Goal: Task Accomplishment & Management: Manage account settings

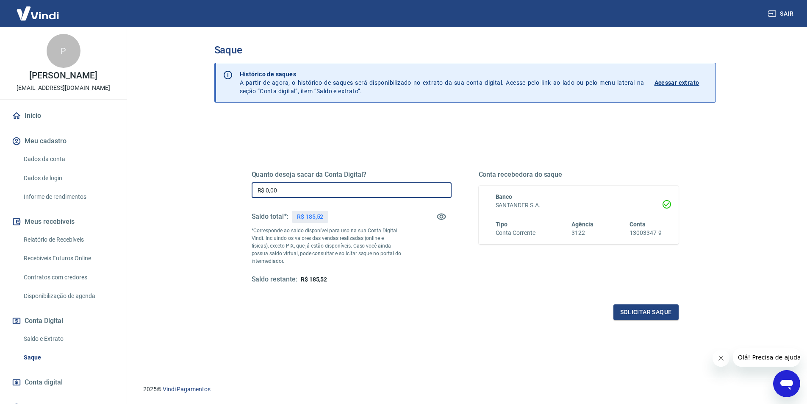
drag, startPoint x: 302, startPoint y: 192, endPoint x: 257, endPoint y: 187, distance: 45.2
click at [257, 187] on input "R$ 0,00" at bounding box center [352, 190] width 200 height 16
type input "R$ 185,52"
click at [647, 312] on button "Solicitar saque" at bounding box center [645, 312] width 65 height 16
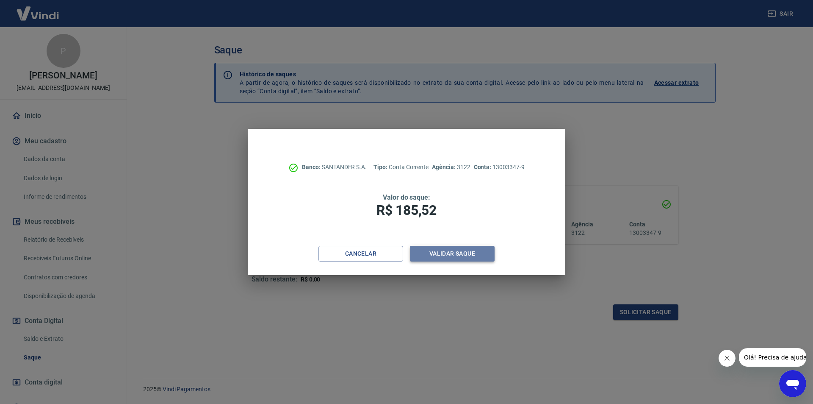
click at [464, 252] on button "Validar saque" at bounding box center [452, 254] width 85 height 16
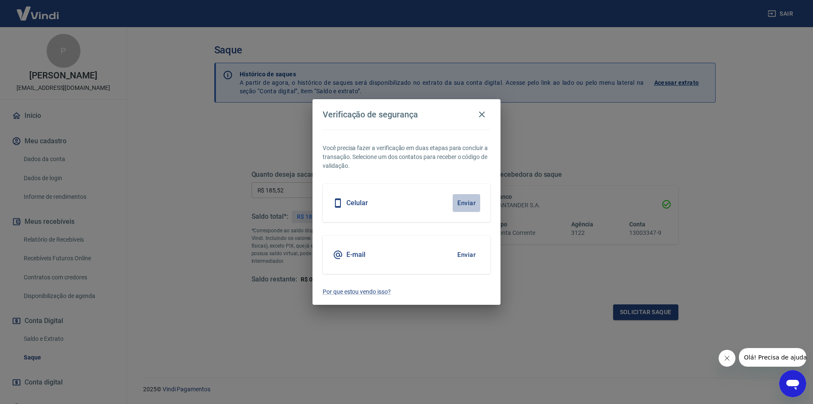
click at [470, 204] on button "Enviar" at bounding box center [467, 203] width 28 height 18
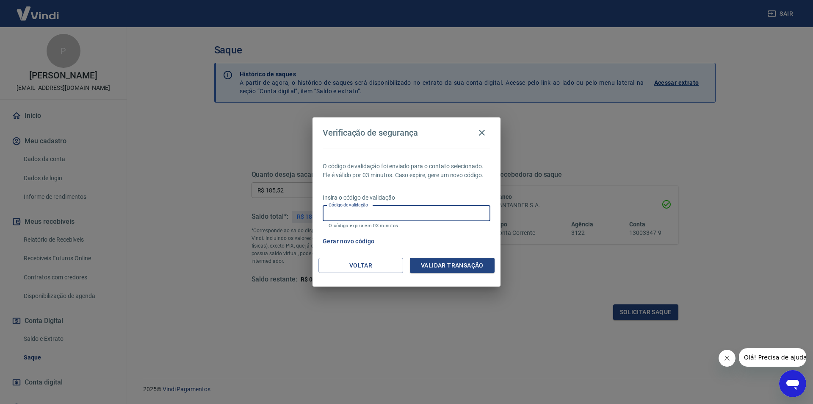
click at [452, 219] on input "Código de validação" at bounding box center [407, 213] width 168 height 16
type input "162419"
click at [445, 263] on button "Validar transação" at bounding box center [452, 265] width 85 height 16
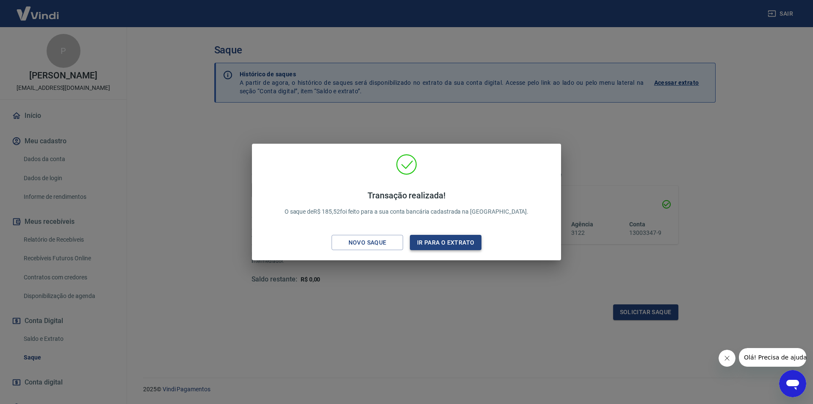
click at [433, 243] on button "Ir para o extrato" at bounding box center [446, 243] width 72 height 16
